Goal: Share content: Share content

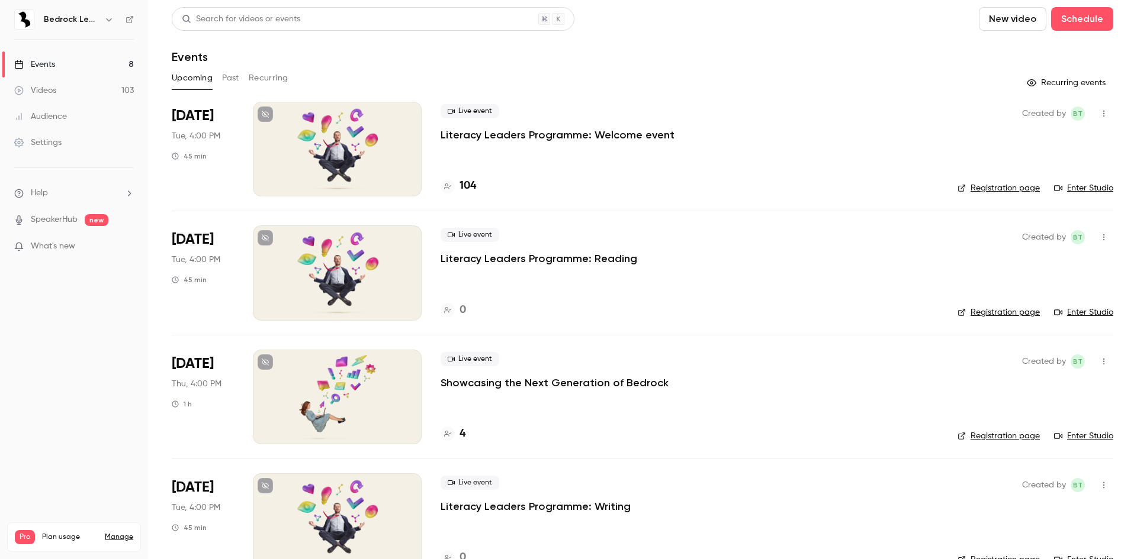
click at [62, 93] on link "Videos 103" at bounding box center [74, 91] width 148 height 26
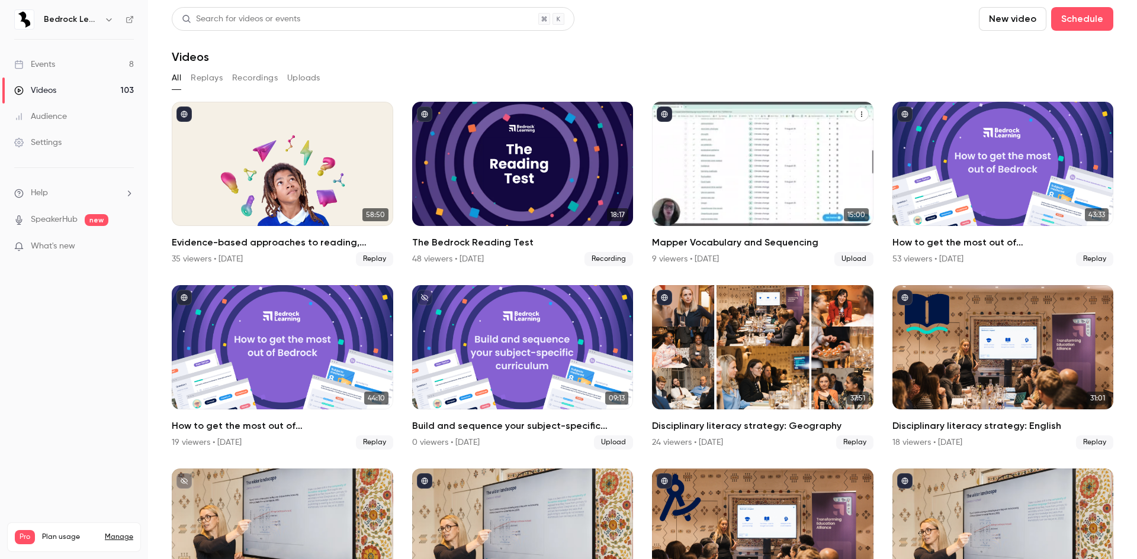
click at [825, 173] on div "Mapper Vocabulary and Sequencing" at bounding box center [762, 164] width 221 height 124
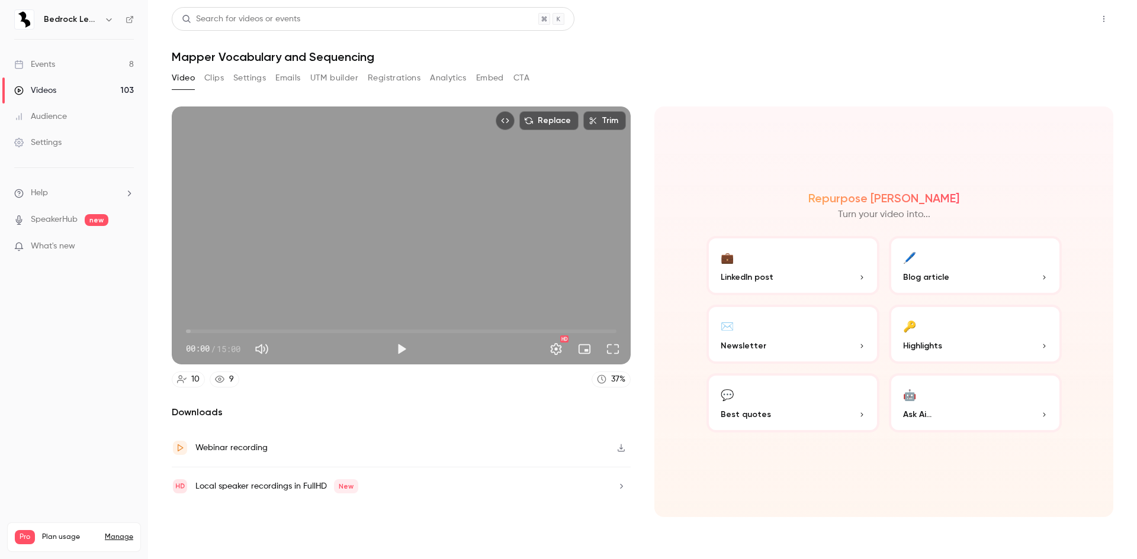
click at [1055, 20] on button "Share" at bounding box center [1061, 19] width 47 height 24
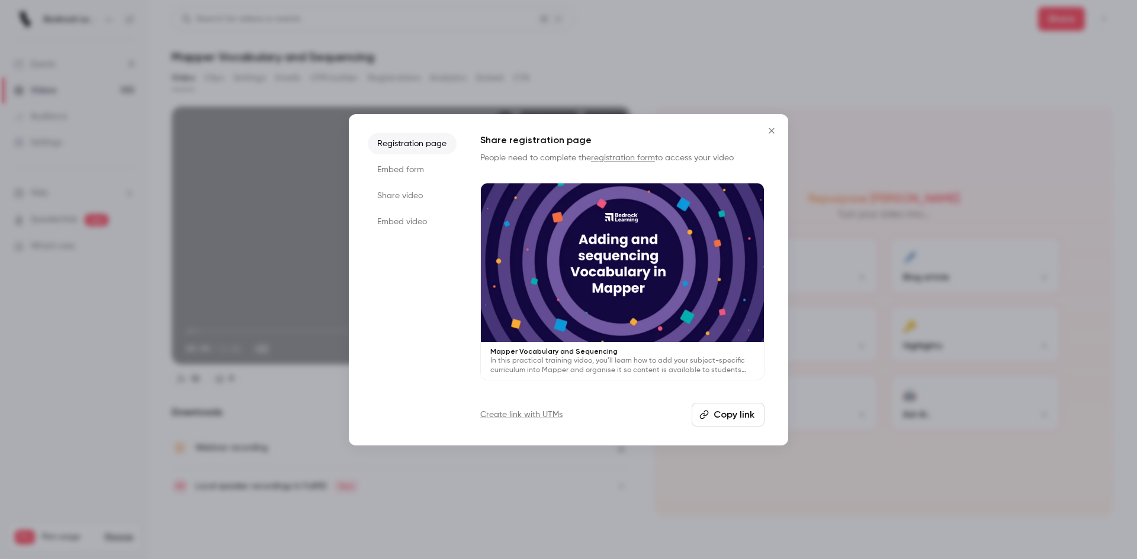
click at [738, 410] on button "Copy link" at bounding box center [727, 415] width 73 height 24
click at [610, 482] on div at bounding box center [568, 279] width 1137 height 559
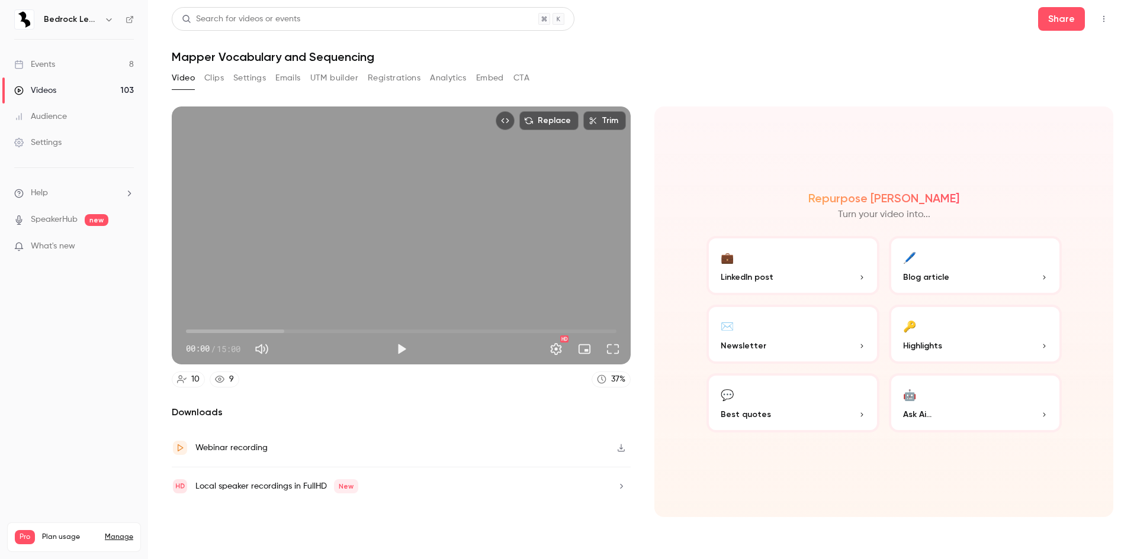
drag, startPoint x: 426, startPoint y: 442, endPoint x: 283, endPoint y: 211, distance: 271.2
click at [426, 442] on div "Webinar recording" at bounding box center [401, 448] width 459 height 38
